Goal: Task Accomplishment & Management: Check status

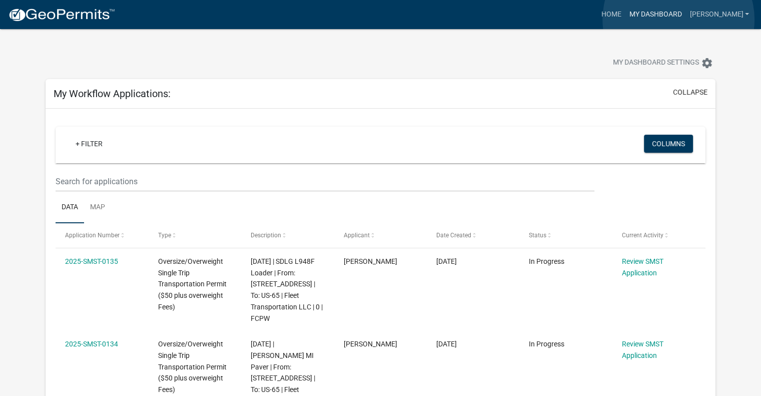
click at [678, 20] on link "My Dashboard" at bounding box center [655, 14] width 61 height 19
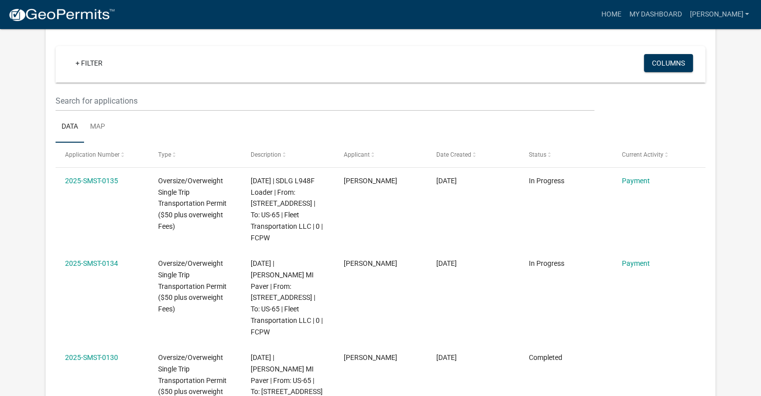
scroll to position [100, 0]
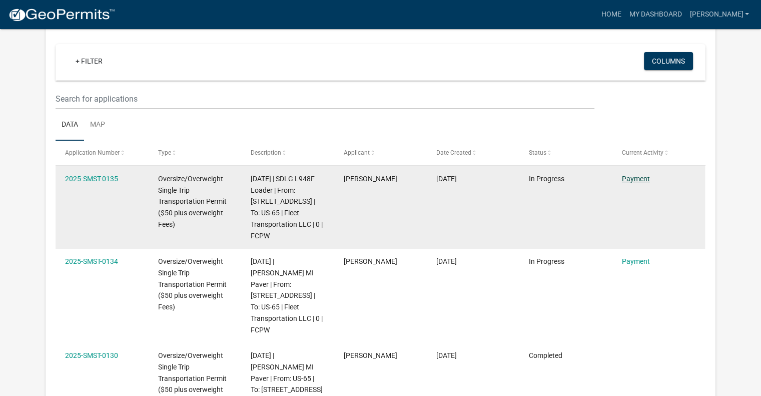
click at [637, 175] on link "Payment" at bounding box center [636, 179] width 28 height 8
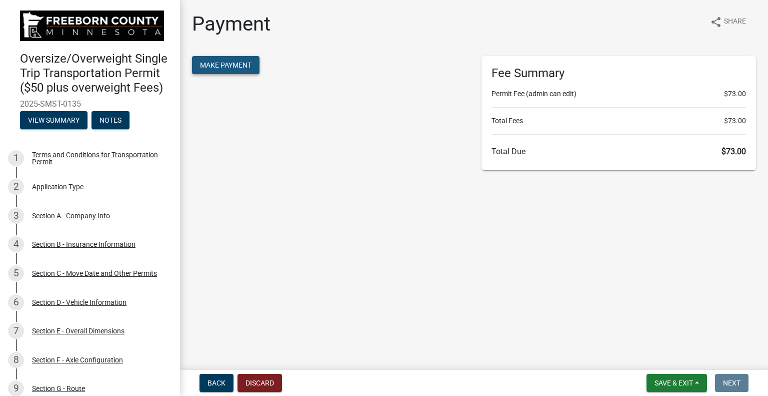
click at [223, 70] on button "Make Payment" at bounding box center [226, 65] width 68 height 18
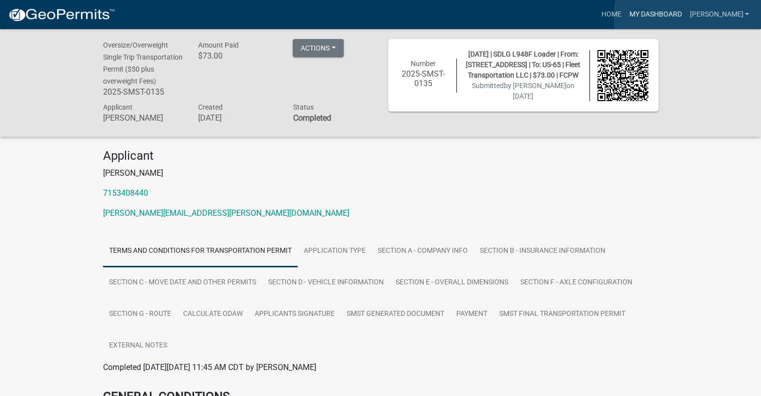
click at [685, 17] on link "My Dashboard" at bounding box center [655, 14] width 61 height 19
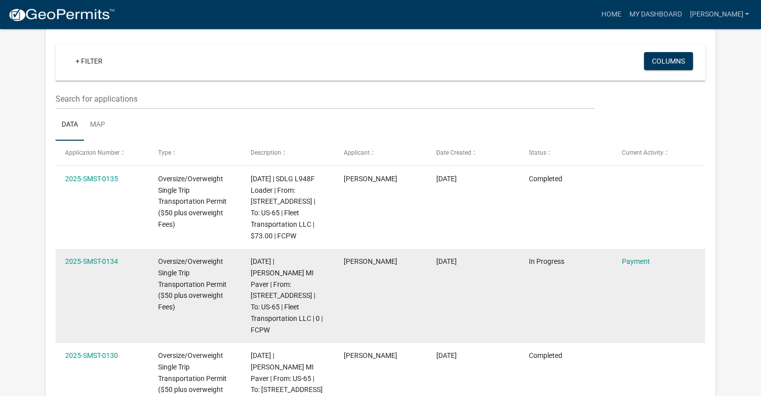
scroll to position [83, 0]
click at [636, 262] on link "Payment" at bounding box center [636, 261] width 28 height 8
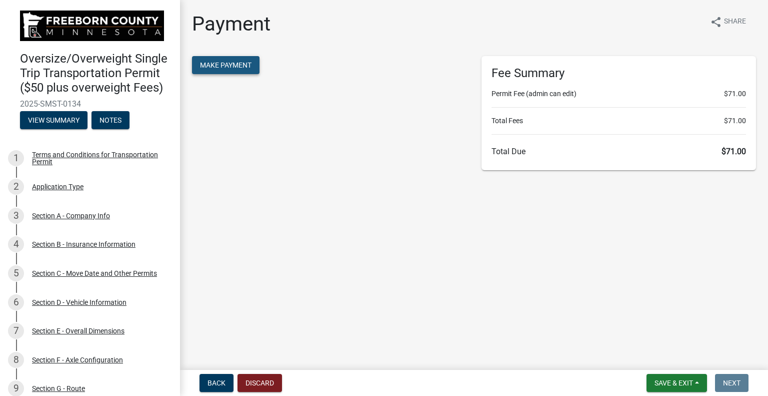
click at [247, 70] on button "Make Payment" at bounding box center [226, 65] width 68 height 18
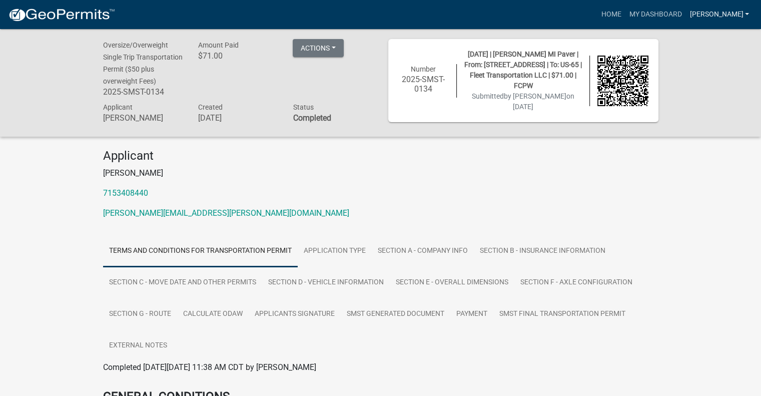
click at [738, 12] on link "[PERSON_NAME]" at bounding box center [719, 14] width 68 height 19
click at [703, 70] on link "Logout" at bounding box center [713, 74] width 80 height 24
